Goal: Answer question/provide support

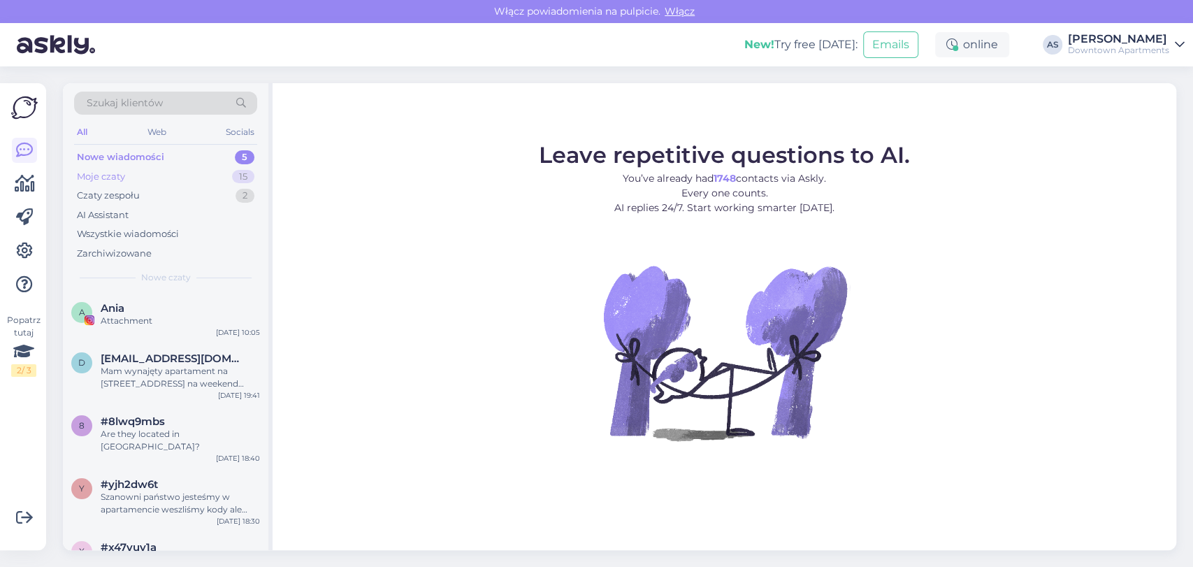
click at [181, 167] on div "Moje czaty 15" at bounding box center [165, 177] width 183 height 20
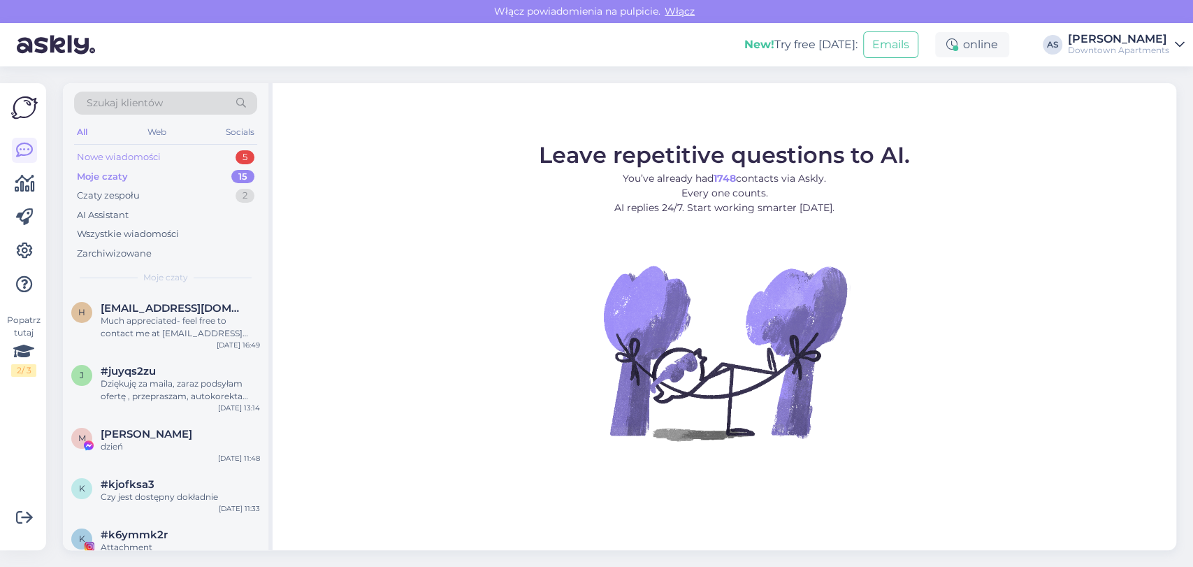
click at [169, 152] on div "Nowe wiadomości 5" at bounding box center [165, 158] width 183 height 20
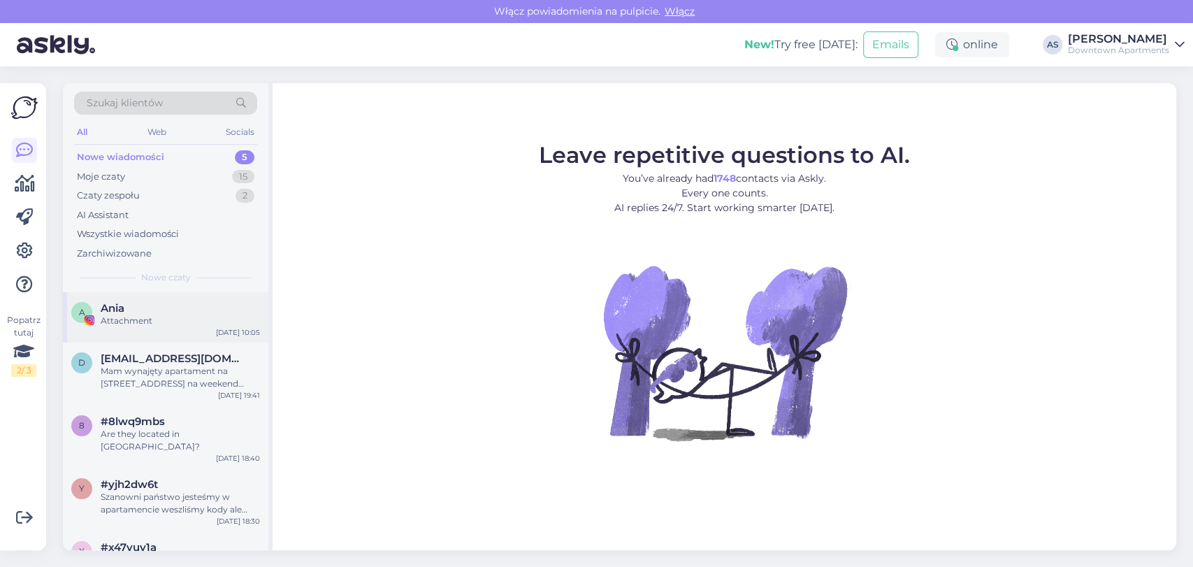
click at [175, 322] on div "Attachment" at bounding box center [180, 321] width 159 height 13
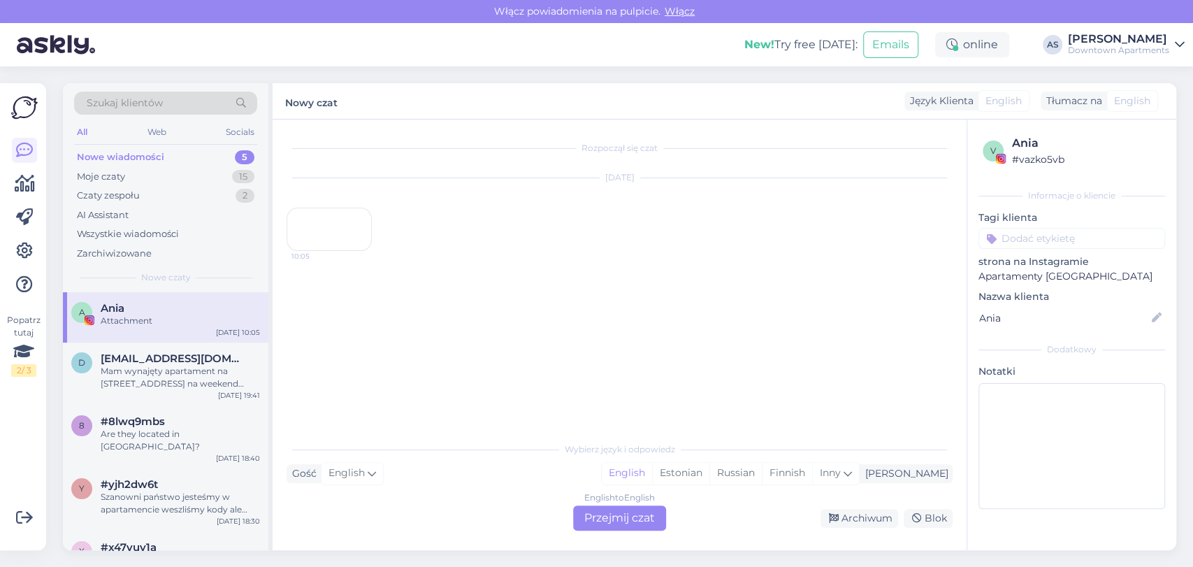
click at [640, 522] on div "English to English Przejmij czat" at bounding box center [619, 518] width 93 height 25
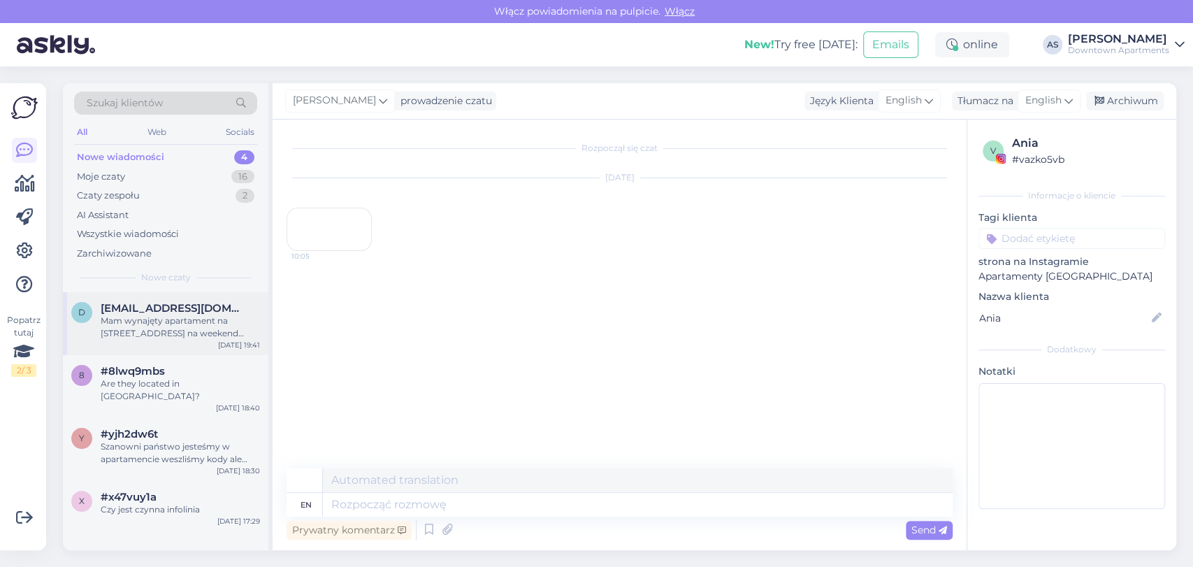
click at [159, 315] on div "Mam wynajęty apartament na [STREET_ADDRESS] na weekend [DATE]-[DATE]. Czy jest …" at bounding box center [180, 327] width 159 height 25
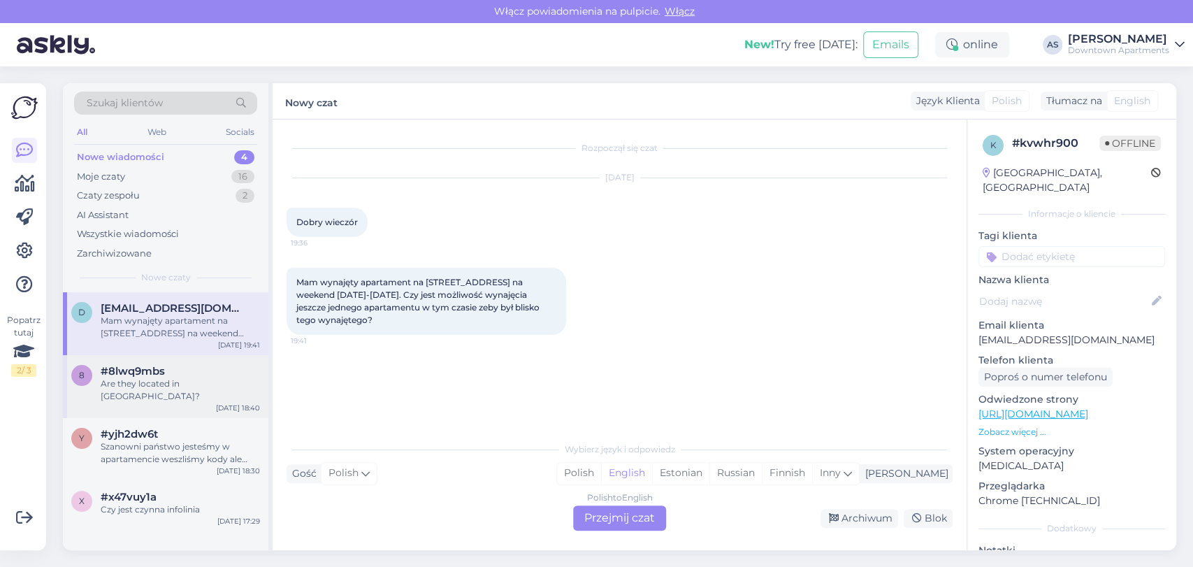
click at [179, 385] on div "Are they located in [GEOGRAPHIC_DATA]?" at bounding box center [180, 390] width 159 height 25
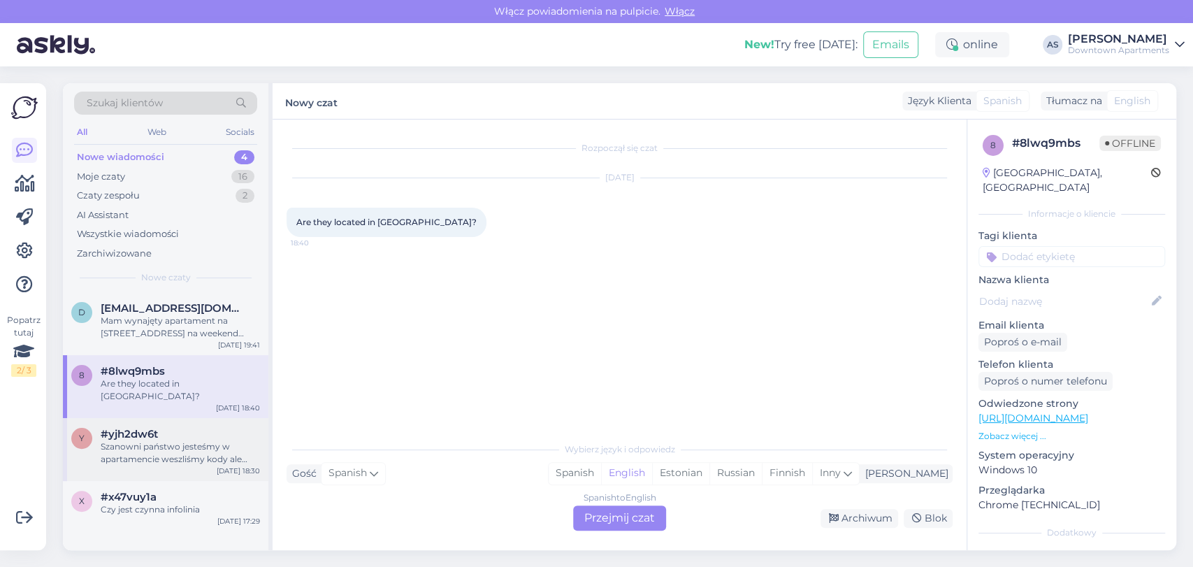
click at [162, 440] on div "Szanowni państwo jesteśmy w apartamencie weszliśmy kody ale klucz do drzwi nie …" at bounding box center [180, 452] width 159 height 25
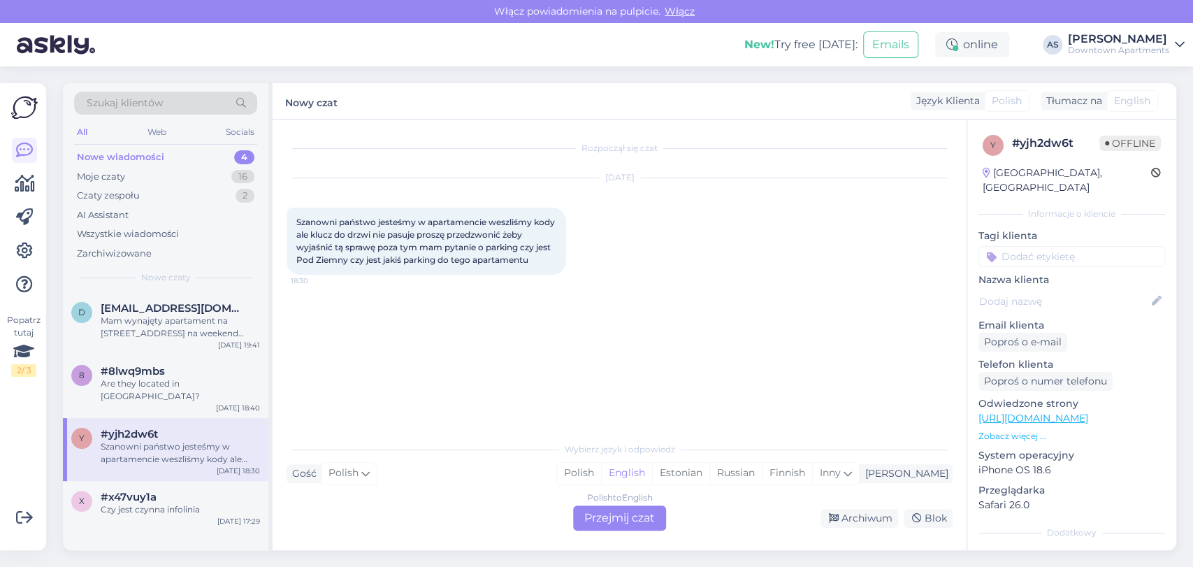
click at [609, 519] on div "Polish to English Przejmij czat" at bounding box center [619, 518] width 93 height 25
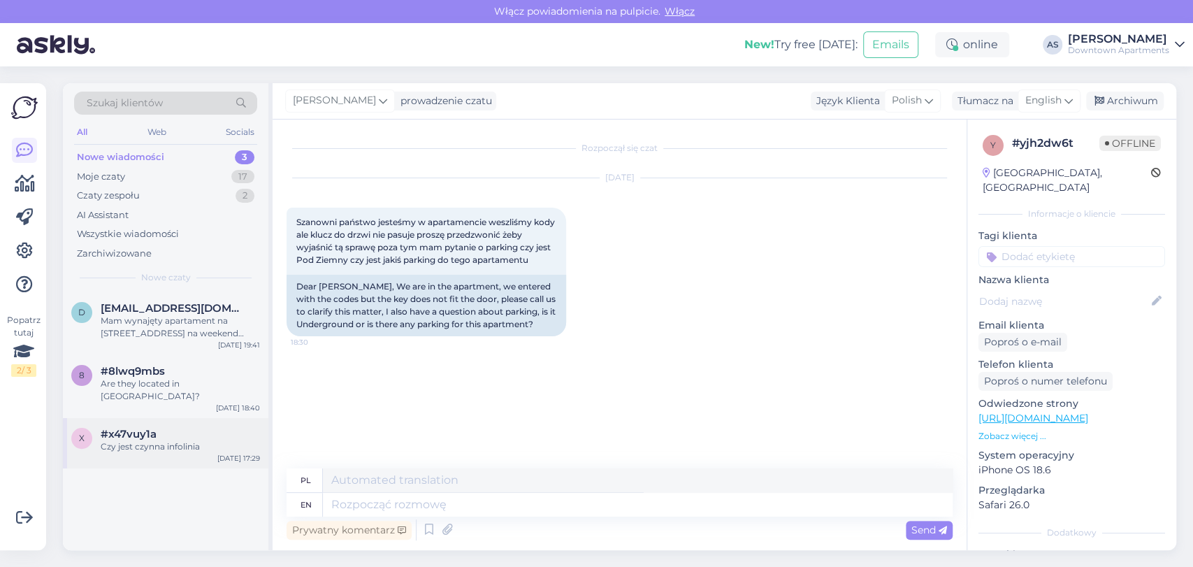
click at [197, 418] on div "x #x47vuy1a Czy jest czynna infolinia [DATE] 17:29" at bounding box center [166, 443] width 206 height 50
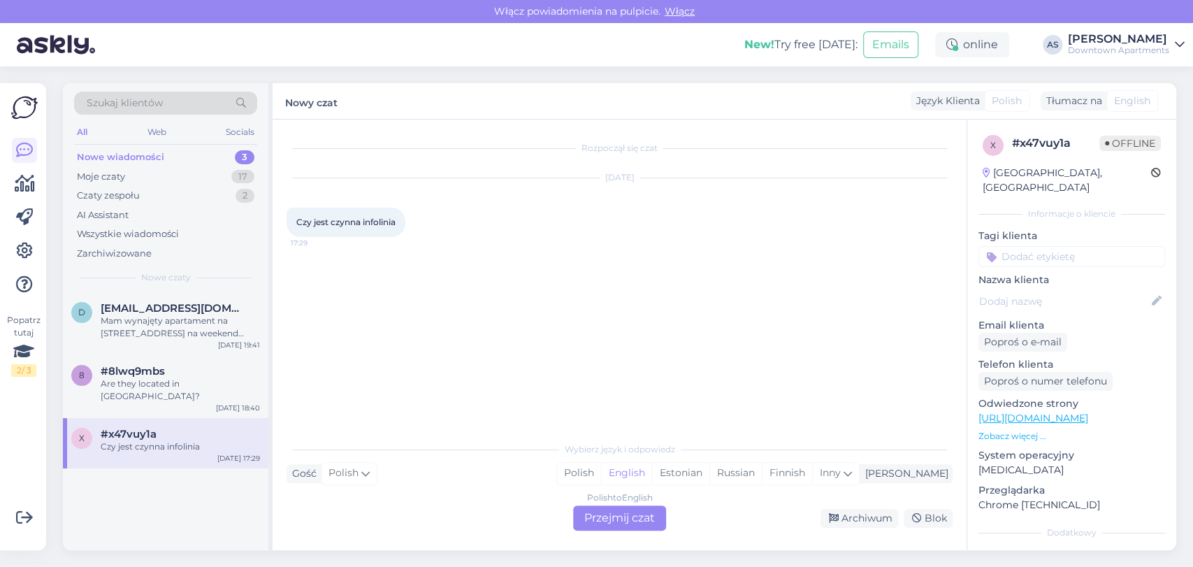
click at [603, 516] on div "Polish to English Przejmij czat" at bounding box center [619, 518] width 93 height 25
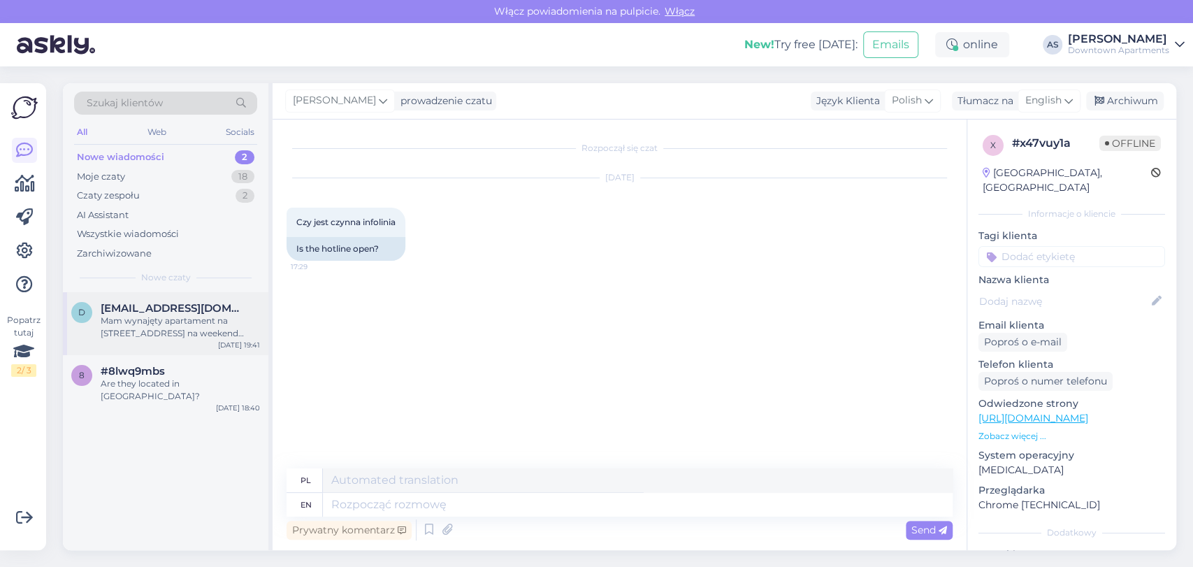
click at [122, 326] on div "Mam wynajęty apartament na [STREET_ADDRESS] na weekend [DATE]-[DATE]. Czy jest …" at bounding box center [180, 327] width 159 height 25
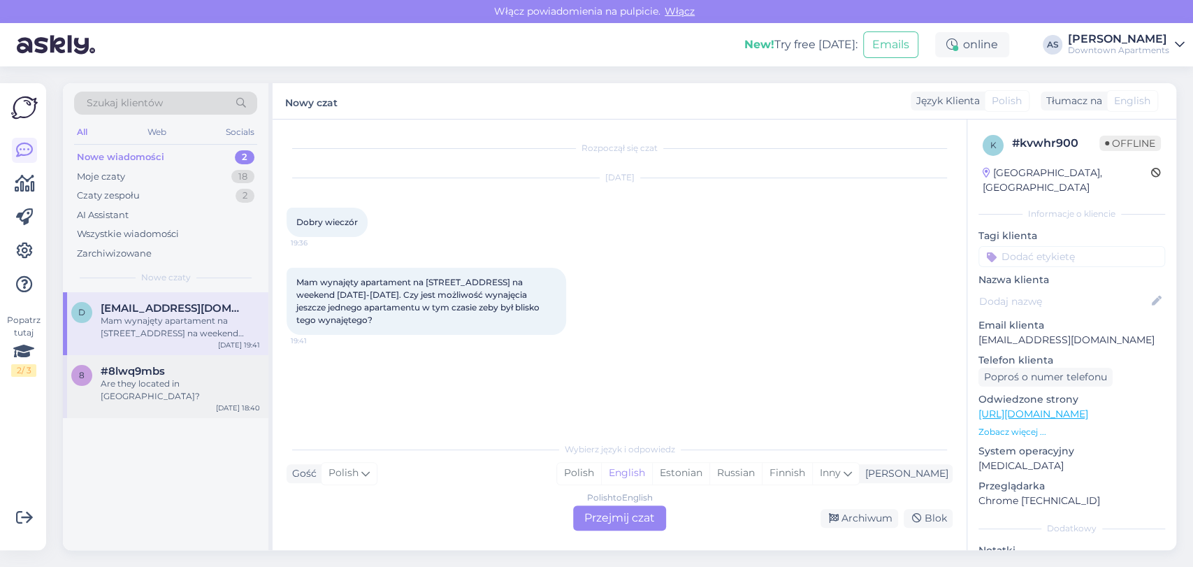
click at [169, 357] on div "8 #8lwq9mbs Are they located in [GEOGRAPHIC_DATA]? [DATE] 18:40" at bounding box center [166, 386] width 206 height 63
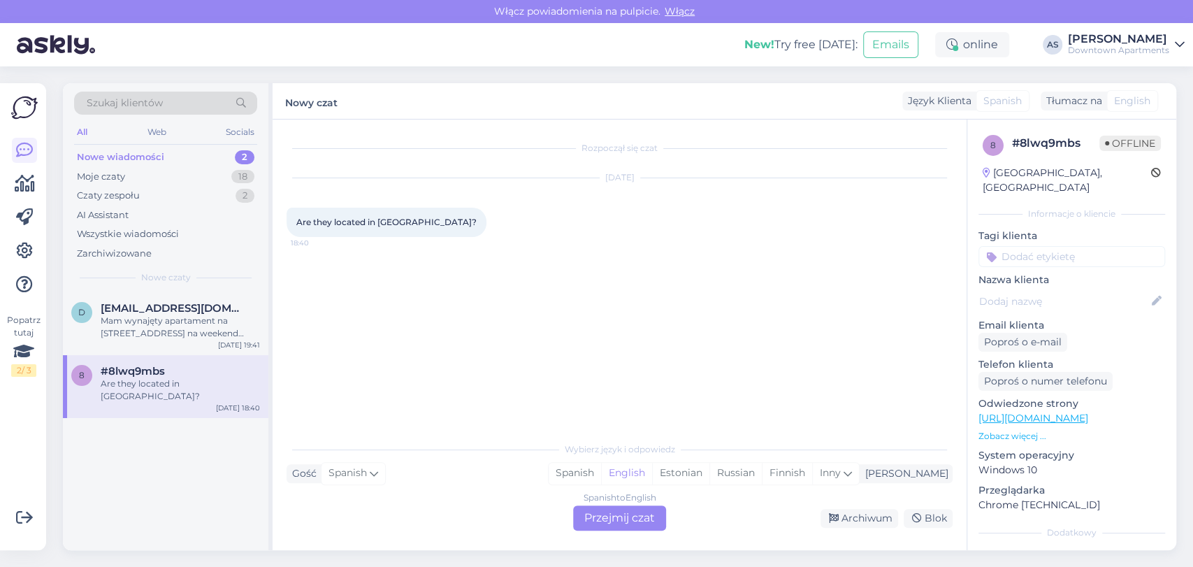
click at [582, 511] on div "Spanish to English Przejmij czat" at bounding box center [619, 518] width 93 height 25
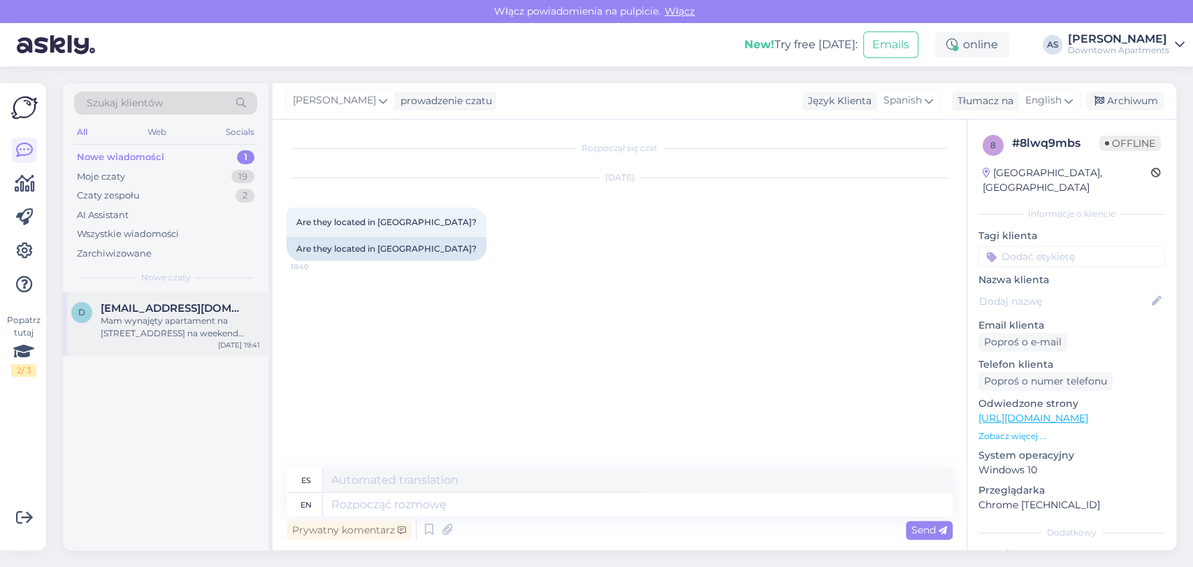
click at [134, 320] on div "Mam wynajęty apartament na [STREET_ADDRESS] na weekend [DATE]-[DATE]. Czy jest …" at bounding box center [180, 327] width 159 height 25
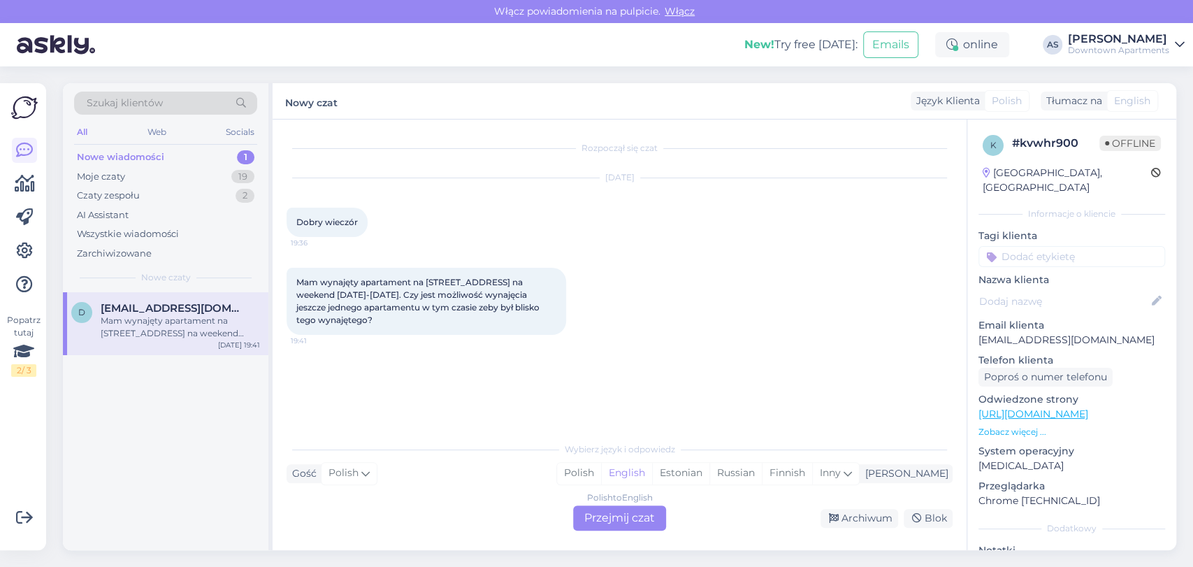
click at [612, 516] on div "Polish to English Przejmij czat" at bounding box center [619, 518] width 93 height 25
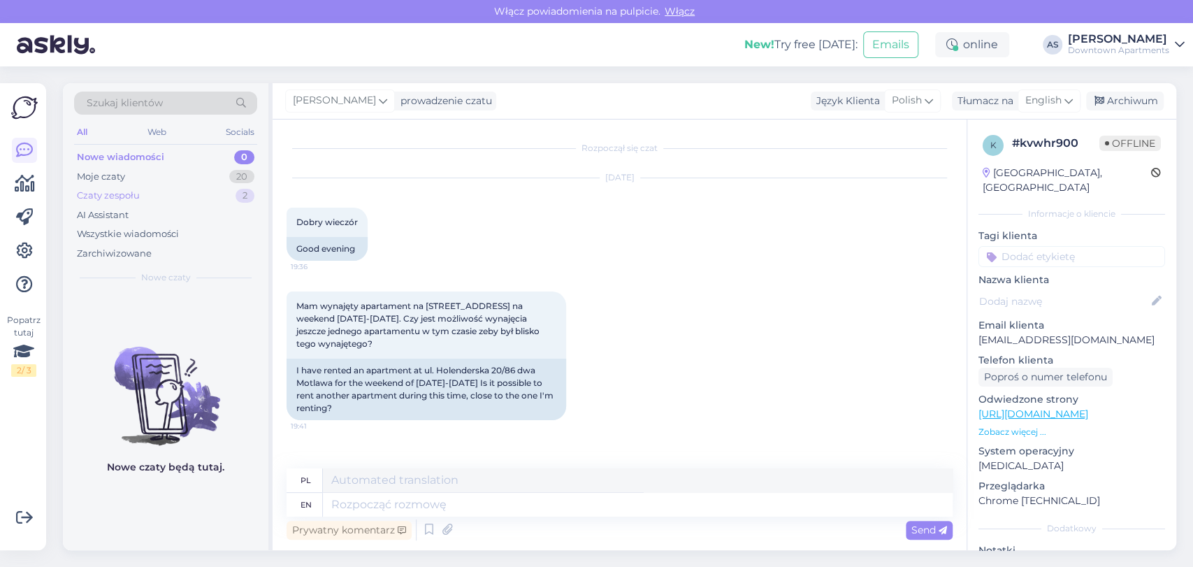
click at [216, 194] on div "Czaty zespołu 2" at bounding box center [165, 196] width 183 height 20
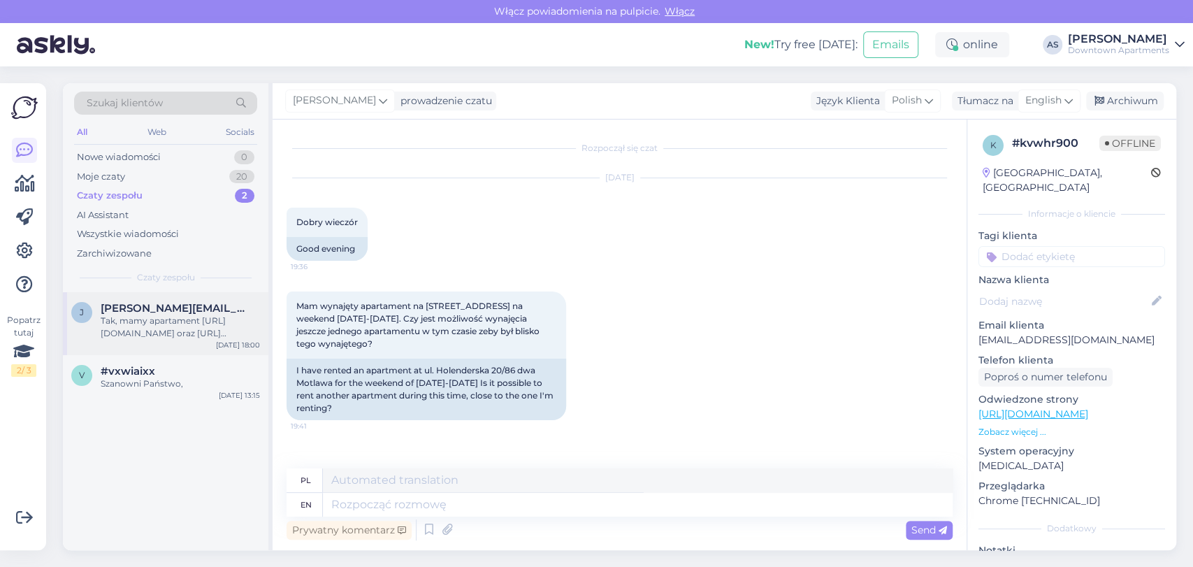
click at [155, 335] on div "Tak, mamy apartament [URL][DOMAIN_NAME] oraz [URL][DOMAIN_NAME]" at bounding box center [180, 327] width 159 height 25
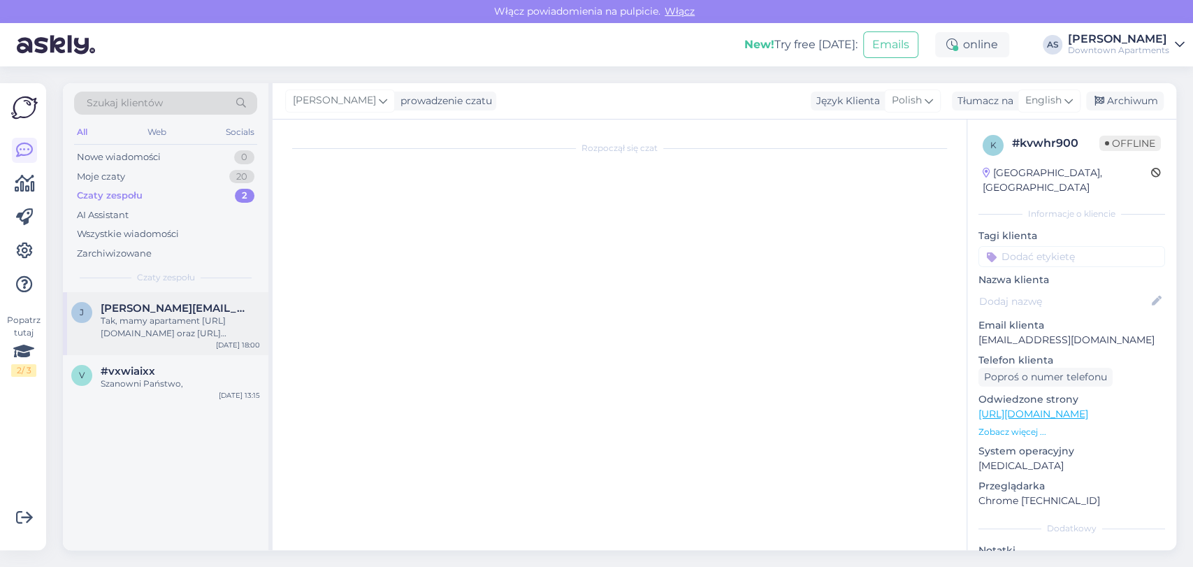
scroll to position [307, 0]
